Goal: Information Seeking & Learning: Learn about a topic

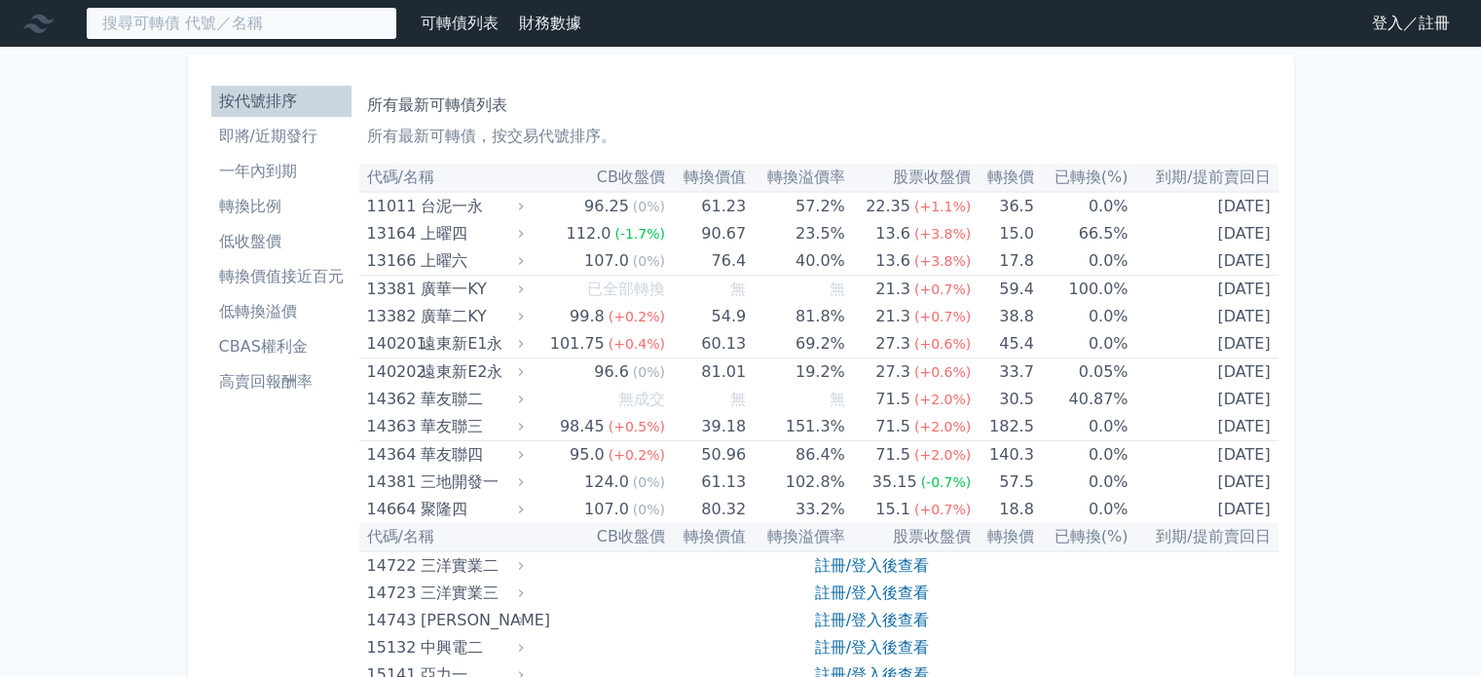
click at [311, 36] on input at bounding box center [241, 23] width 311 height 33
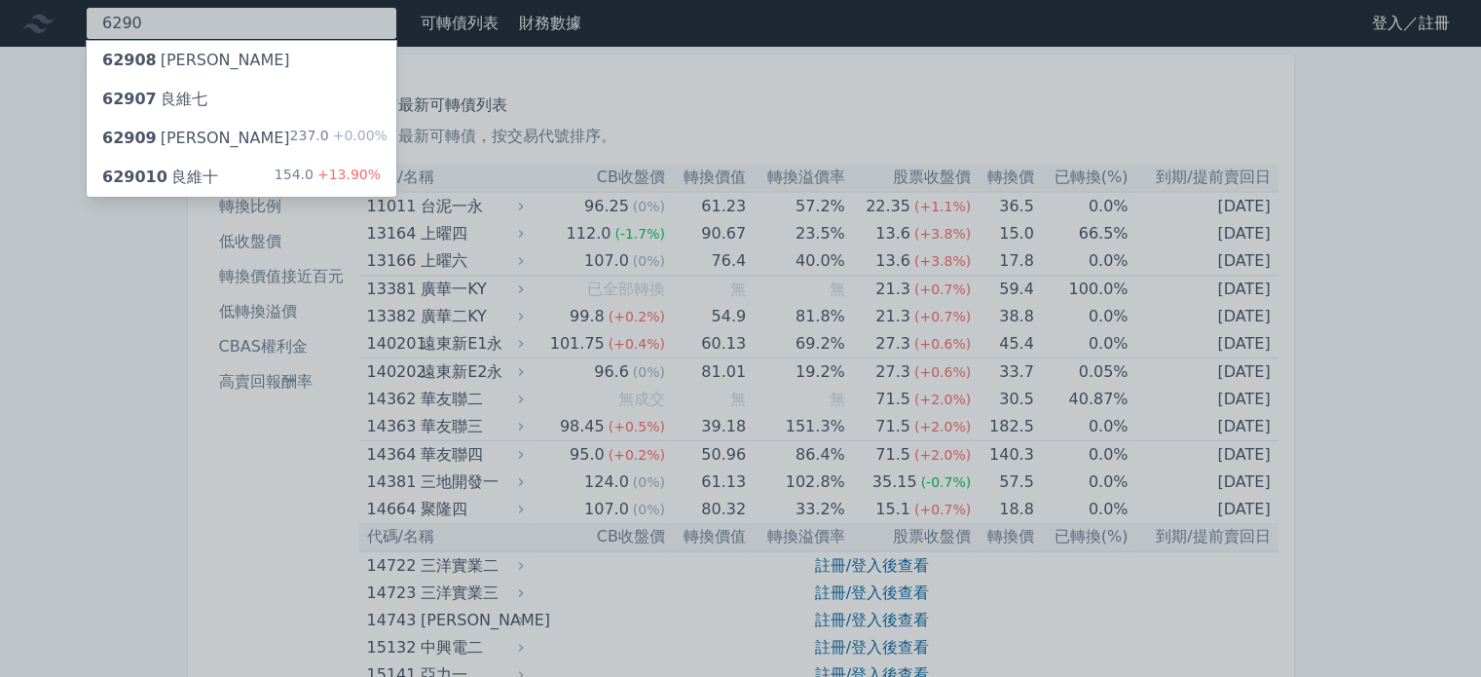
type input "6290"
click at [194, 184] on div "629010 良維十" at bounding box center [160, 176] width 116 height 23
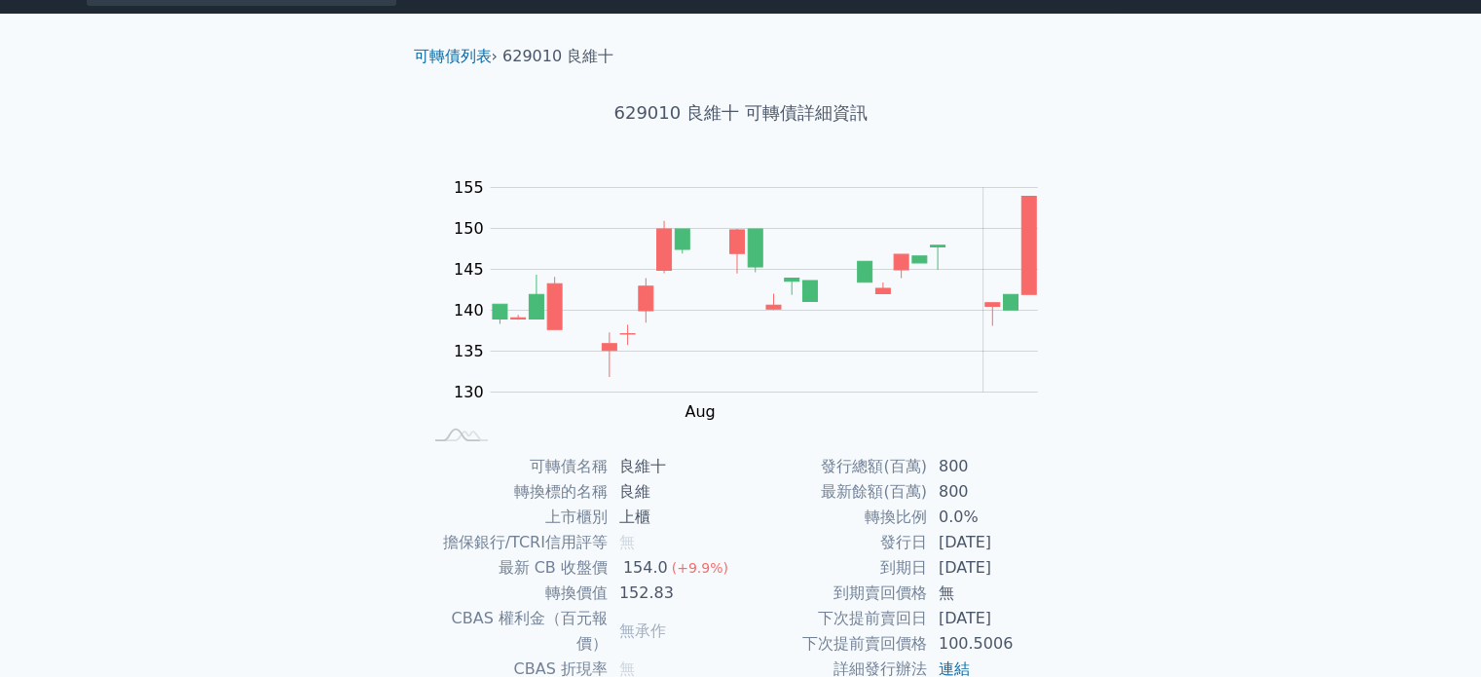
scroll to position [30, 0]
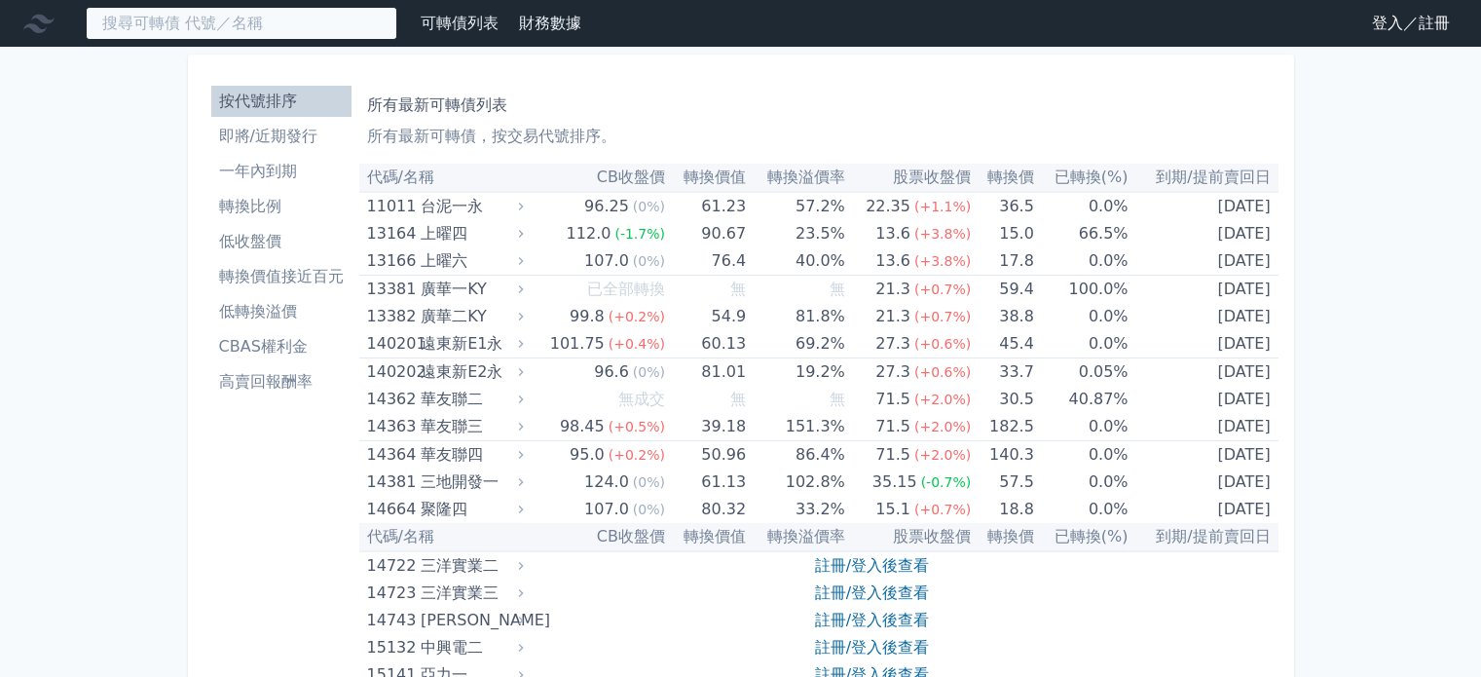
click at [195, 16] on input at bounding box center [241, 23] width 311 height 33
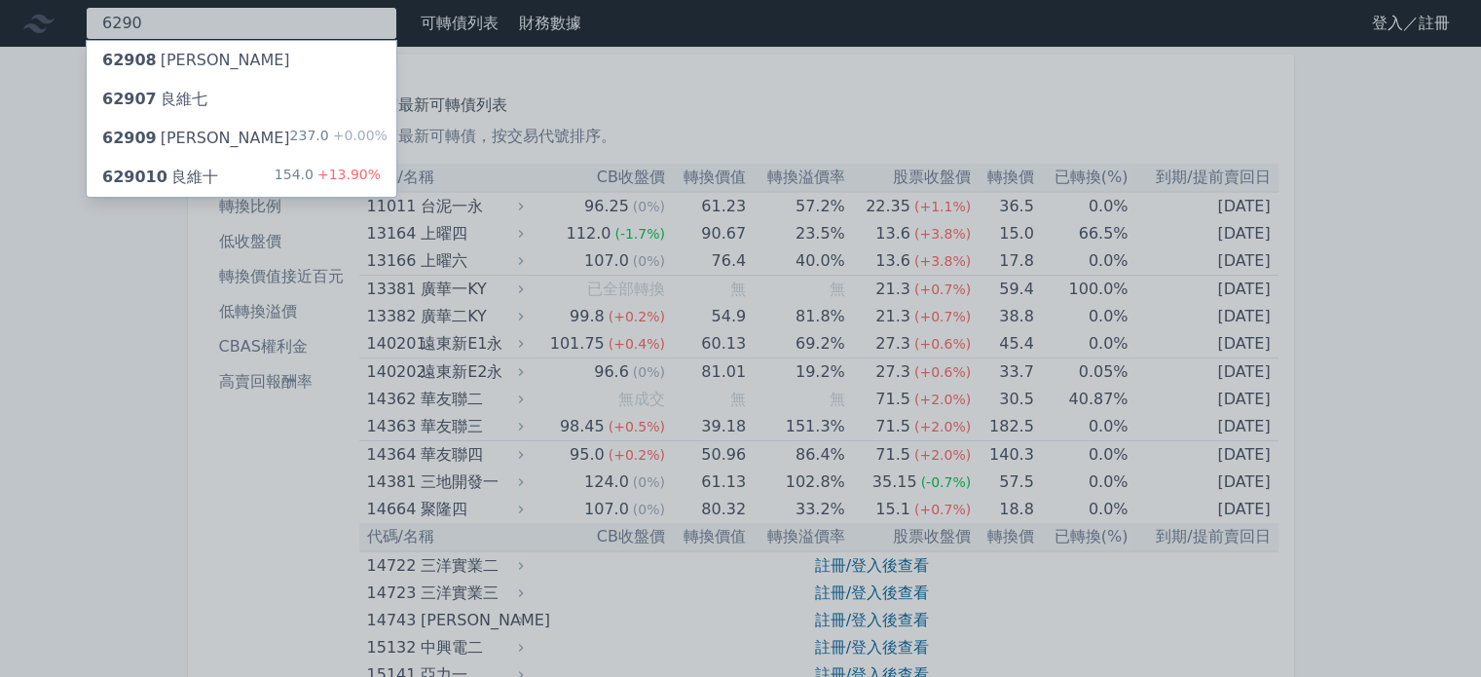
type input "6290"
click at [142, 186] on span "629010" at bounding box center [134, 176] width 65 height 18
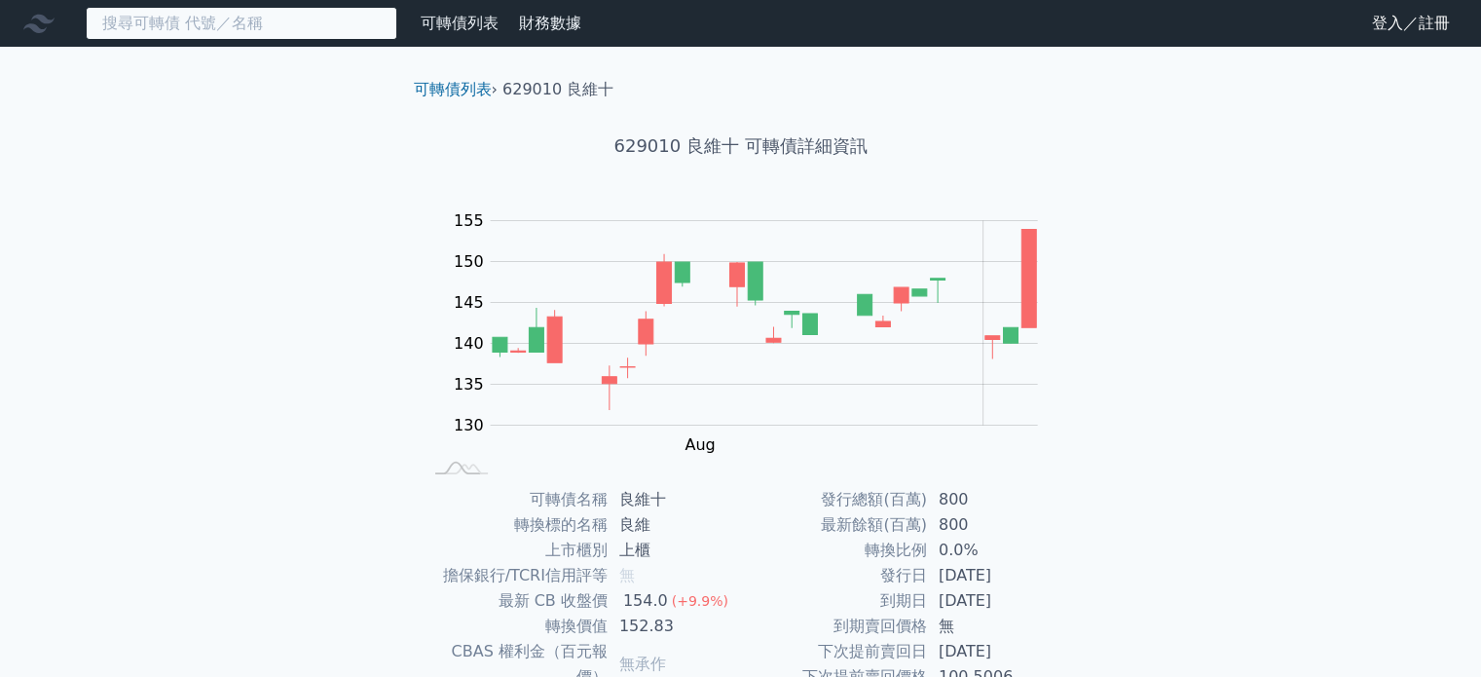
click at [129, 26] on input at bounding box center [241, 23] width 311 height 33
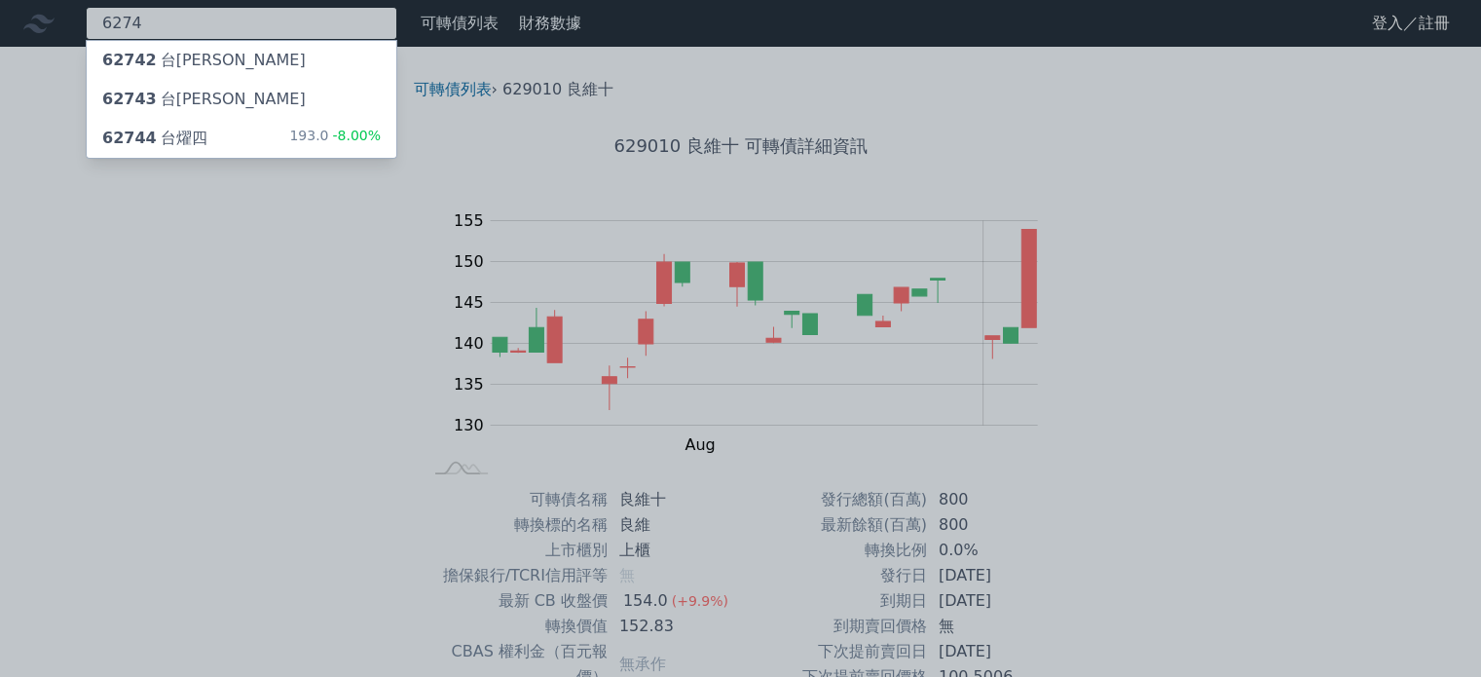
type input "6274"
click at [165, 133] on div "62744 台燿四" at bounding box center [154, 138] width 105 height 23
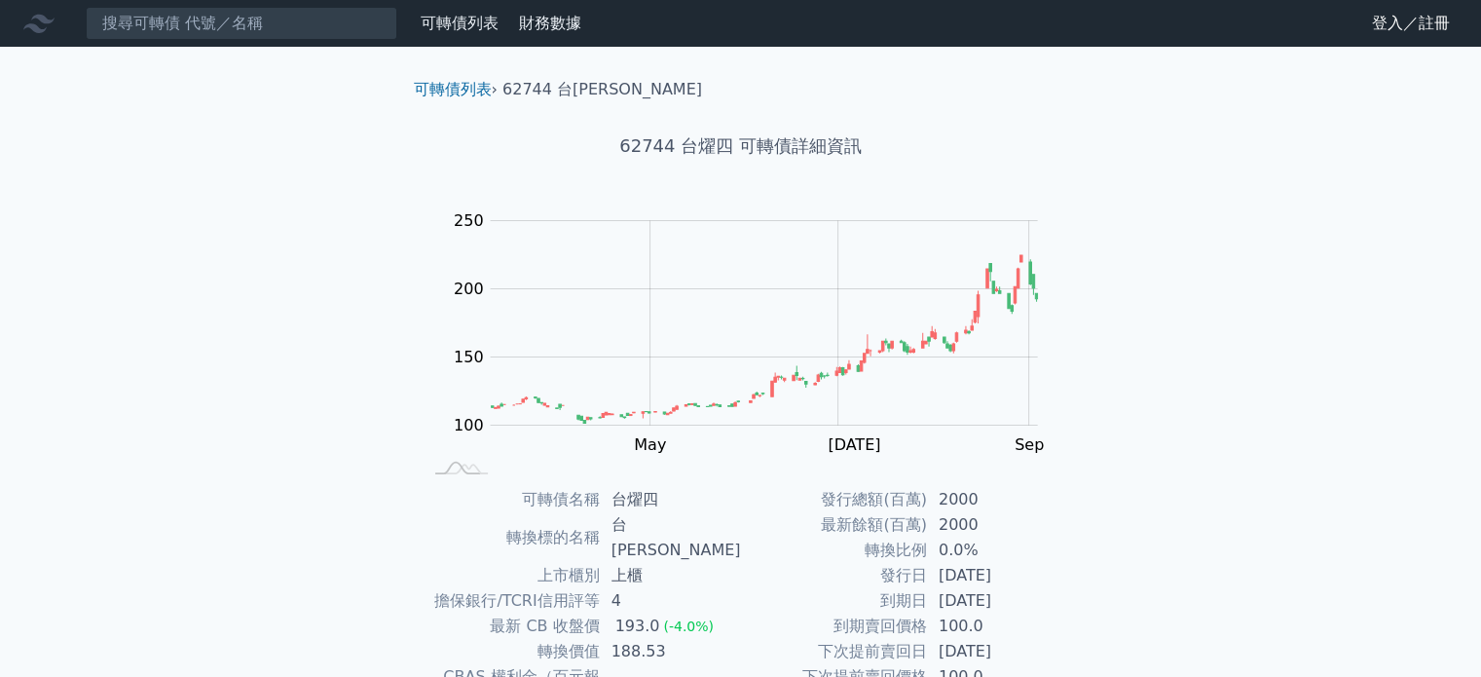
scroll to position [97, 0]
